Goal: Navigation & Orientation: Find specific page/section

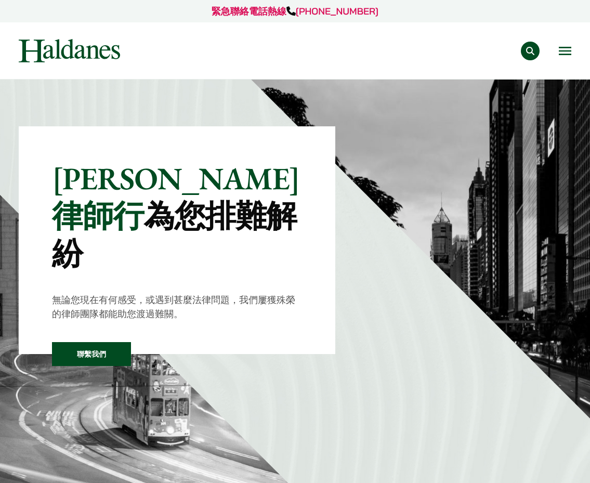
click at [572, 62] on div "專業範疇 反壟斷和競爭法 民事訴訟及爭議解決 公司及商業業務 刑事辯護 欺詐、資產追踪和追討 知識產權 婚姻及家事法 傳媒、娛樂及體育事務 私人客戶 物業及物…" at bounding box center [295, 50] width 571 height 23
click at [563, 54] on button "Open menu" at bounding box center [565, 51] width 12 height 8
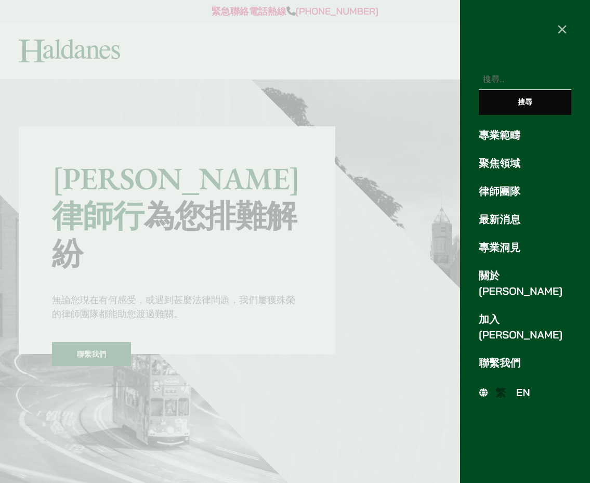
click at [519, 160] on link "聚焦領域" at bounding box center [525, 164] width 93 height 16
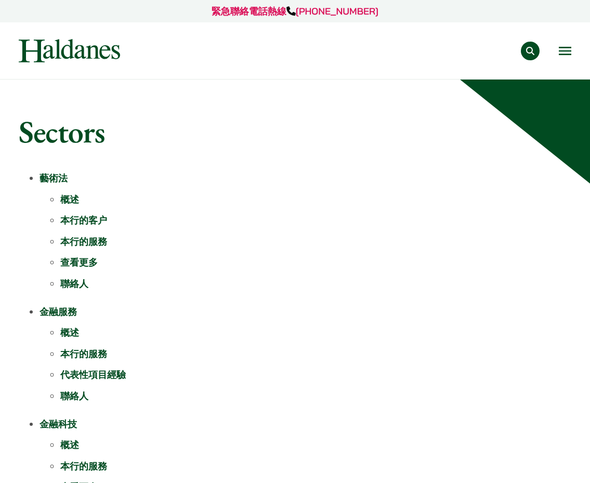
click at [570, 55] on button "Open menu" at bounding box center [565, 51] width 12 height 8
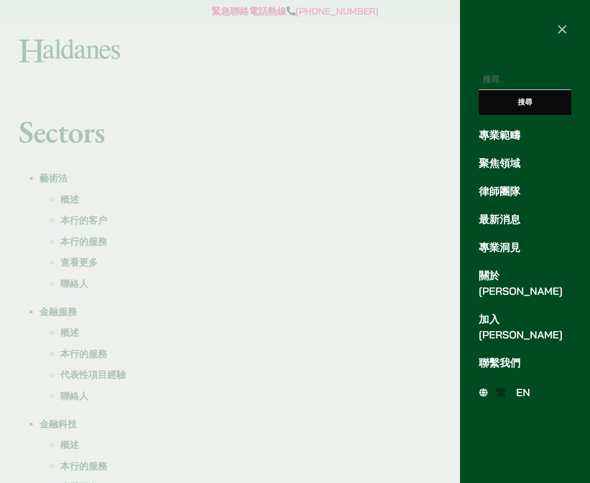
click at [513, 158] on link "聚焦領域" at bounding box center [525, 164] width 93 height 16
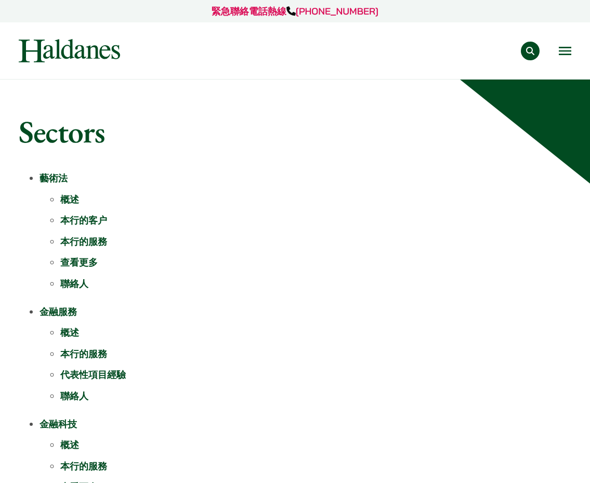
click at [578, 55] on div "專業範疇 反壟斷和競爭法 民事訴訟及爭議解決 公司及商業業務 刑事辯護 欺詐、資產追踪和追討 知識產權 婚姻及家事法 傳媒、娛樂及體育事務 私人客戶 物業及物…" at bounding box center [295, 50] width 571 height 23
click at [571, 50] on button "Open menu" at bounding box center [565, 51] width 12 height 8
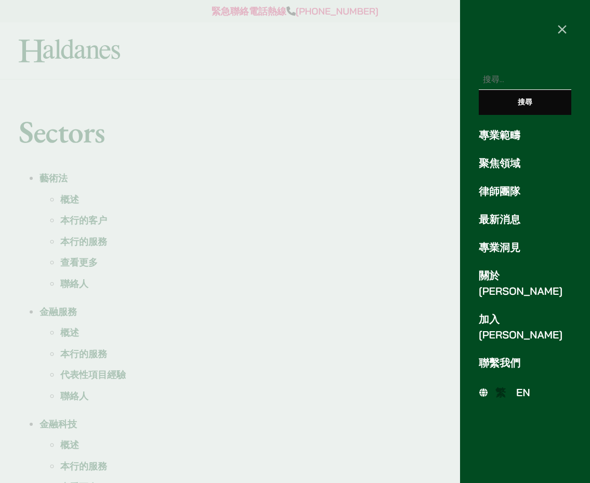
click at [528, 386] on span "EN" at bounding box center [523, 392] width 14 height 13
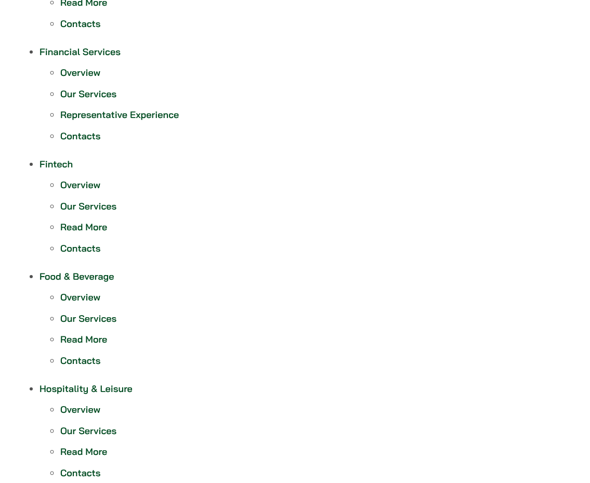
click at [527, 359] on li "Contacts" at bounding box center [315, 361] width 511 height 14
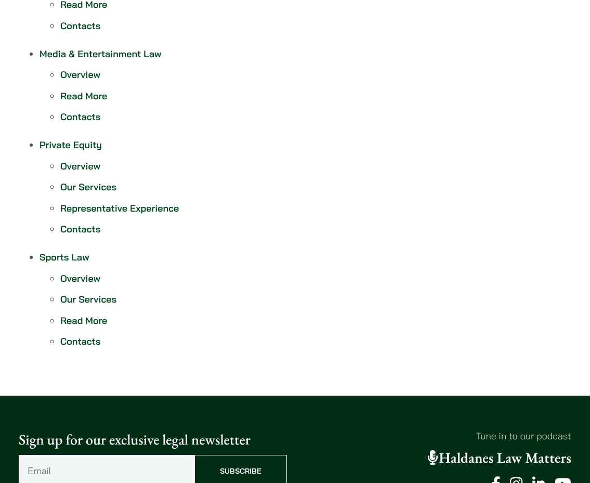
scroll to position [936, 0]
